Goal: Check status: Check status

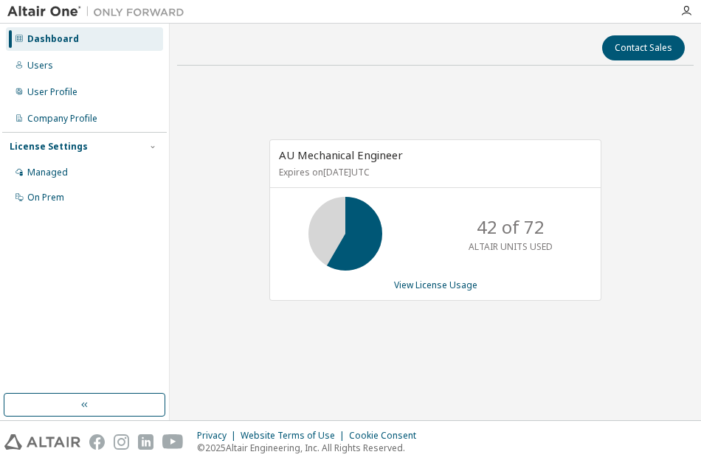
click at [405, 292] on div "AU Mechanical Engineer Expires on [DATE] UTC 42 of 72 ALTAIR UNITS USED View Li…" at bounding box center [435, 220] width 332 height 162
click at [411, 285] on link "View License Usage" at bounding box center [435, 285] width 83 height 13
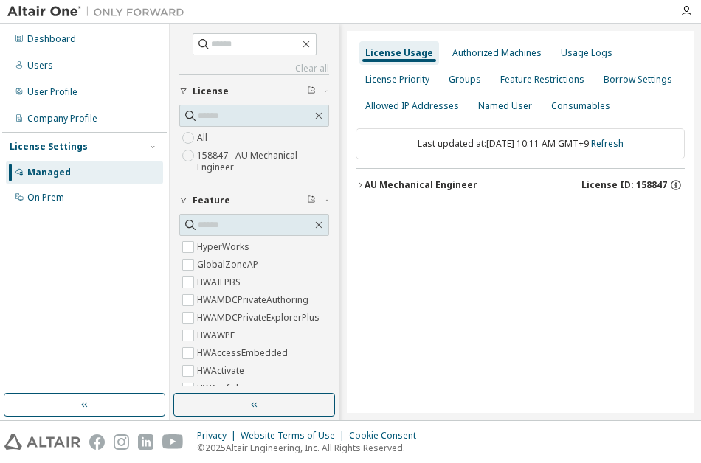
click at [419, 188] on div "AU Mechanical Engineer" at bounding box center [420, 185] width 113 height 12
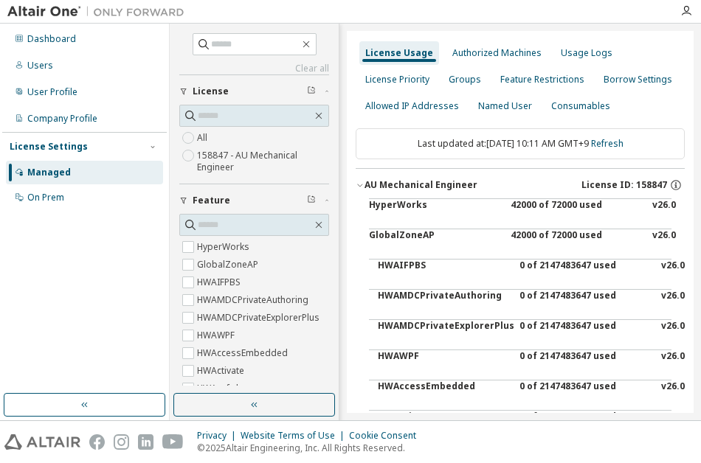
click at [386, 214] on div "HyperWorks" at bounding box center [435, 216] width 133 height 35
